Goal: Answer question/provide support: Answer question/provide support

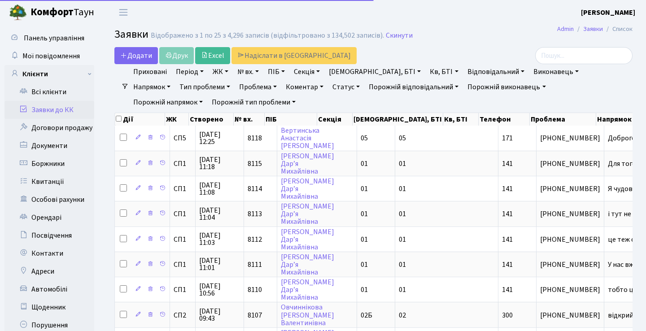
select select "25"
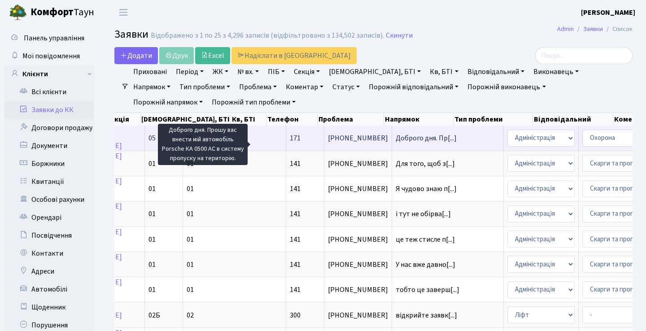
scroll to position [0, 186]
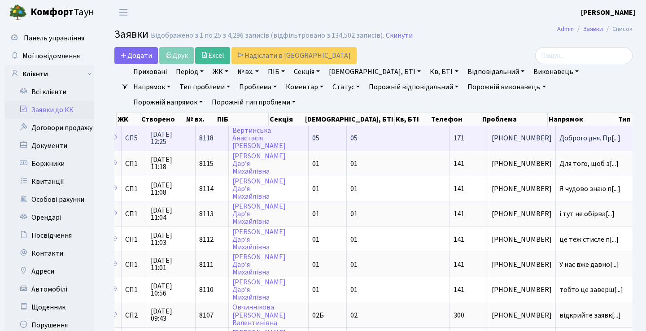
click at [262, 143] on td "Вертинська Анастасія Василівна" at bounding box center [269, 138] width 80 height 25
click at [257, 144] on link "Вертинська Анастасія Василівна" at bounding box center [259, 138] width 53 height 25
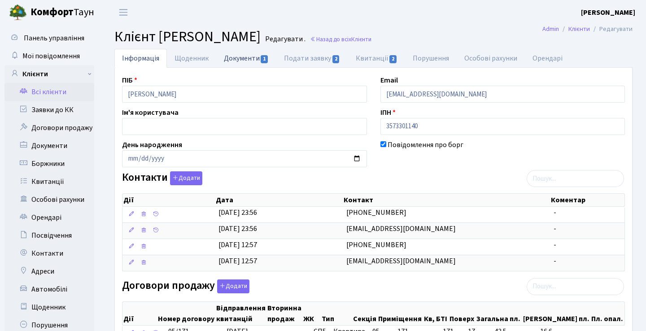
click at [252, 57] on link "Документи 1" at bounding box center [246, 58] width 60 height 18
select select "25"
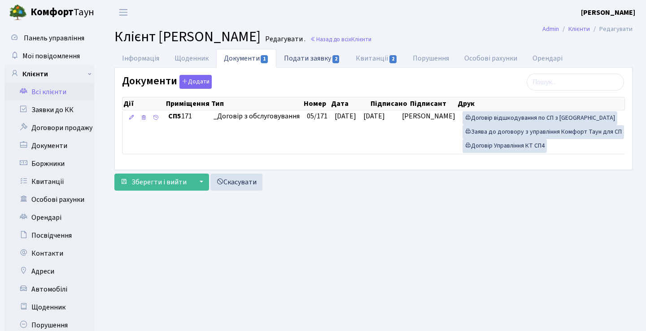
click at [287, 57] on link "Подати заявку 2" at bounding box center [311, 58] width 71 height 18
select select "25"
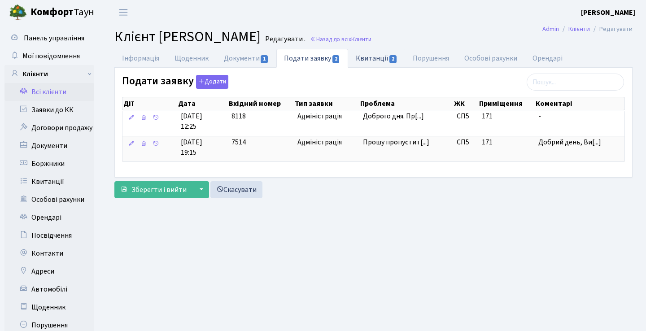
click at [370, 61] on link "Квитанції 2" at bounding box center [376, 58] width 57 height 18
select select "25"
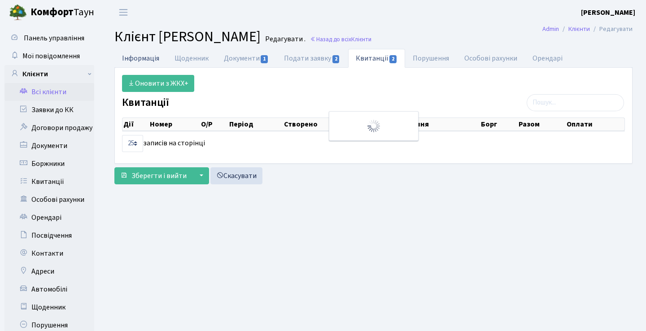
click at [145, 62] on link "Інформація" at bounding box center [140, 58] width 53 height 18
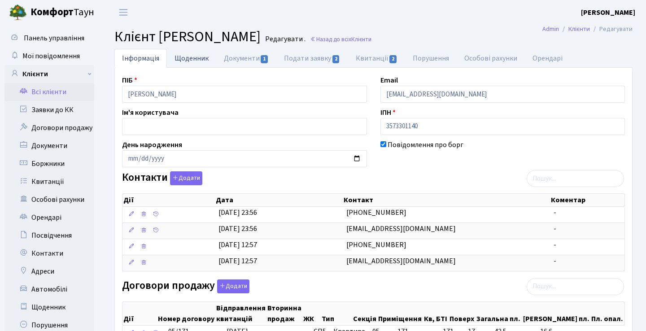
click at [188, 57] on link "Щоденник" at bounding box center [191, 58] width 49 height 18
select select "25"
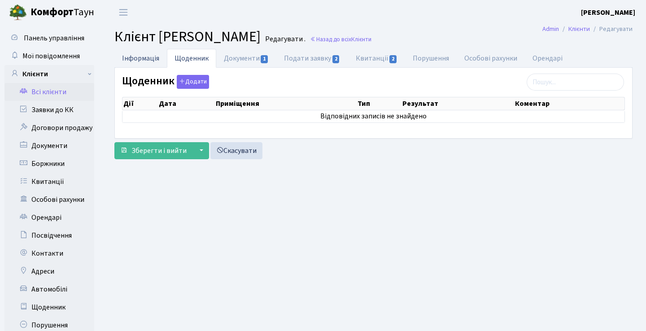
click at [154, 59] on link "Інформація" at bounding box center [140, 58] width 53 height 18
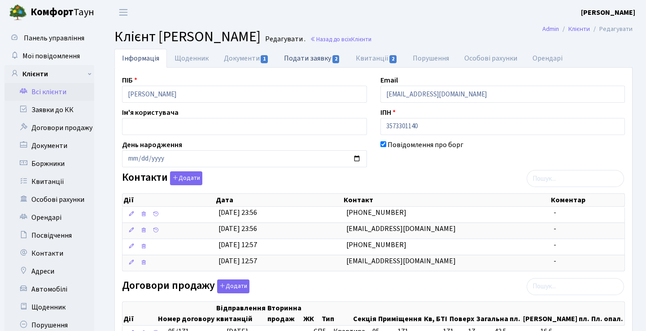
click at [320, 57] on link "Подати заявку 2" at bounding box center [311, 58] width 71 height 18
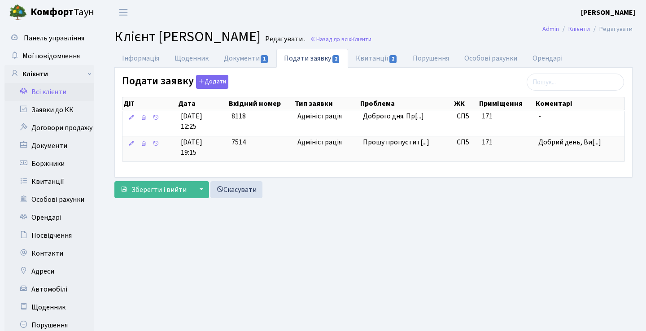
click at [414, 118] on body "Комфорт Таун Анна Г. Мій обліковий запис Вийти Панель управління Мої повідомлен…" at bounding box center [323, 198] width 646 height 397
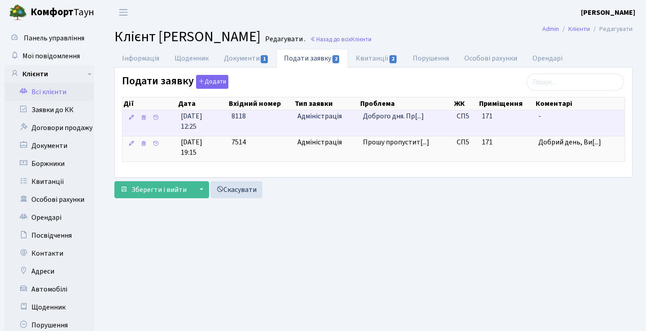
click at [395, 121] on span "Доброго дня. Пр[...]" at bounding box center [393, 116] width 61 height 10
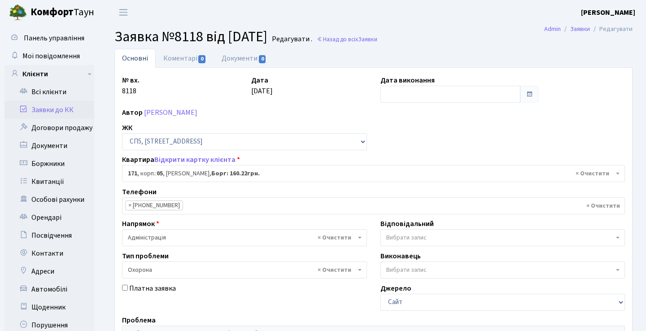
select select "21580"
select select "69"
click at [65, 112] on link "Заявки до КК" at bounding box center [49, 110] width 90 height 18
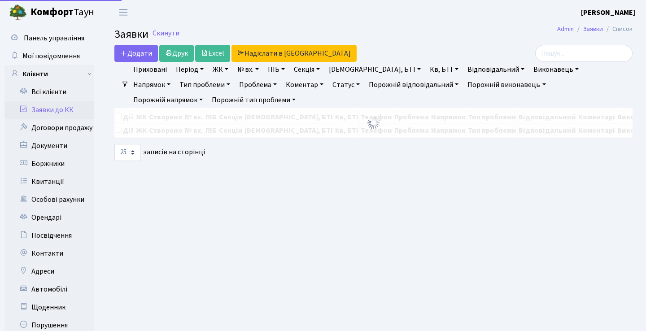
select select "25"
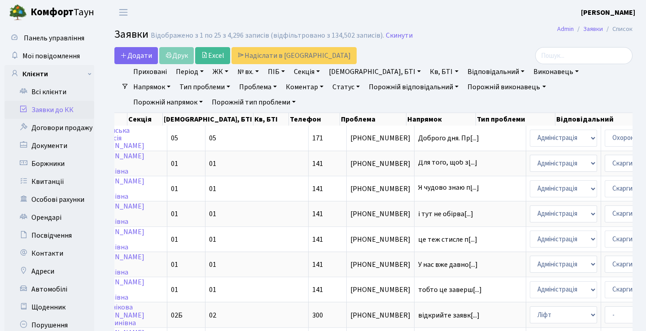
click at [451, 29] on h2 "Заявки Відображено з 1 по 25 з 4,296 записів (відфільтровано з 134,502 записів)…" at bounding box center [373, 35] width 518 height 15
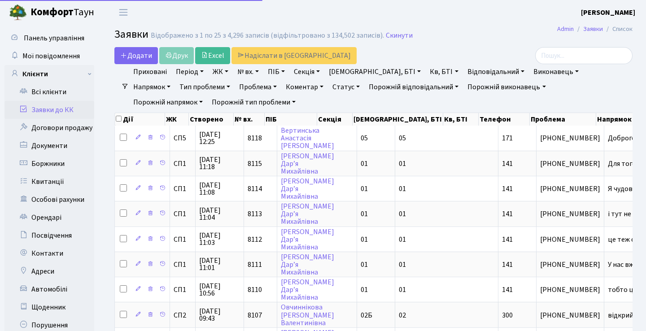
select select "25"
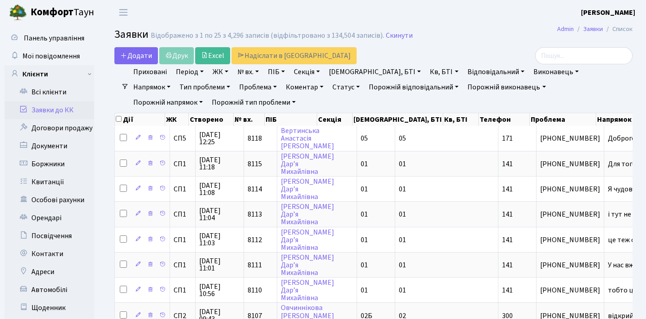
select select "25"
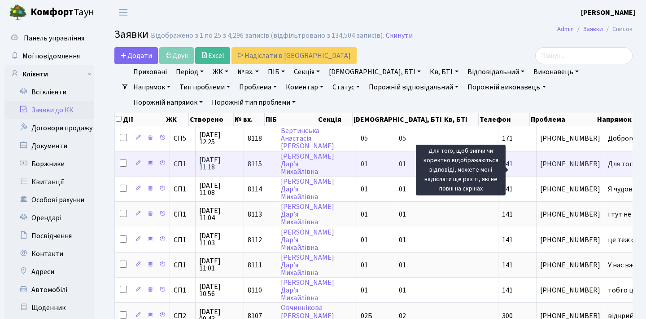
click at [608, 169] on span "Для того, щоб з[...]" at bounding box center [637, 164] width 59 height 10
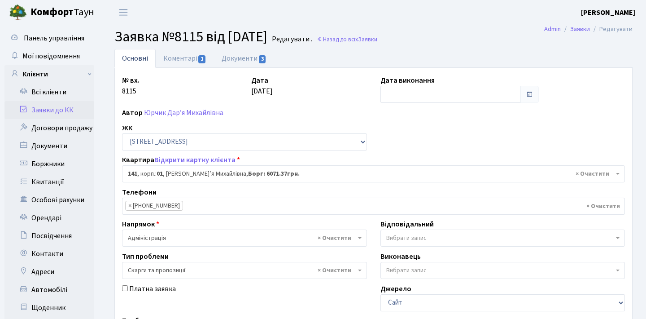
select select "20066"
select select "55"
click at [196, 59] on link "Коментарі 1" at bounding box center [185, 58] width 58 height 18
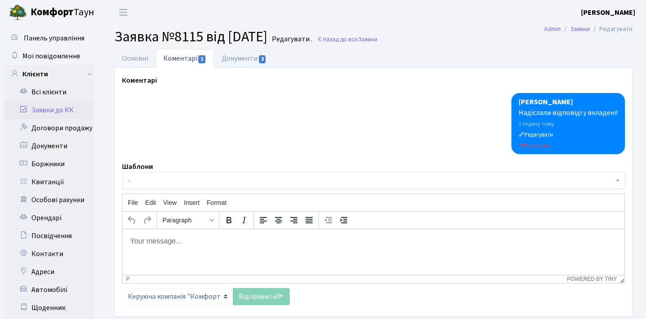
click at [209, 247] on html at bounding box center [374, 240] width 502 height 24
paste body "Rich Text Area. Press ALT-0 for help."
click at [386, 239] on p "Вам потрібно натиснути на номер заявки (виділений синім) #7886 і перейти в коме…" at bounding box center [374, 243] width 488 height 14
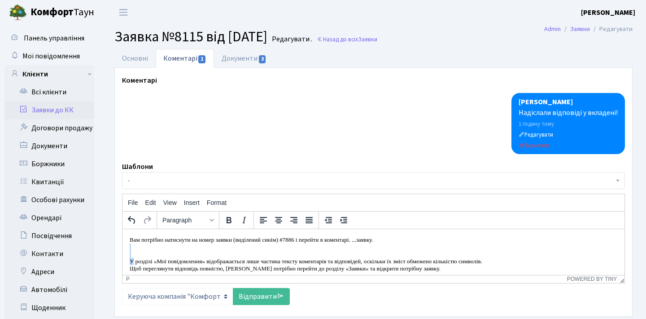
drag, startPoint x: 132, startPoint y: 258, endPoint x: 125, endPoint y: 246, distance: 13.7
click at [125, 246] on html "Вам потрібно натиснути на номер заявки (виділений синім) #7886 і перейти в коме…" at bounding box center [374, 256] width 502 height 57
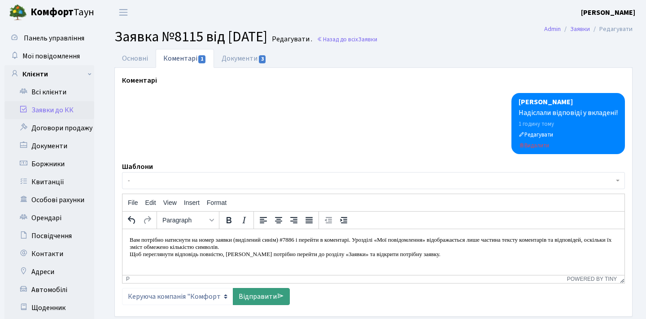
click at [257, 293] on link "Відправити" at bounding box center [261, 296] width 57 height 17
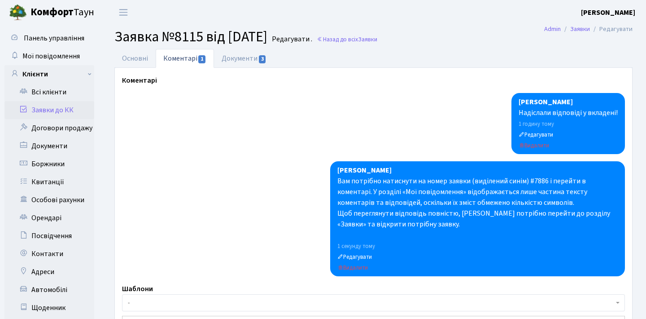
click at [55, 109] on link "Заявки до КК" at bounding box center [49, 110] width 90 height 18
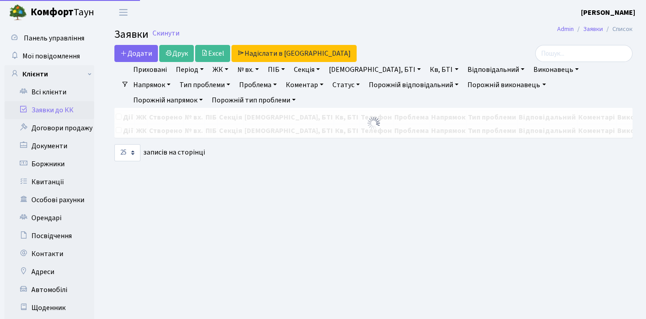
select select "25"
